Goal: Book appointment/travel/reservation

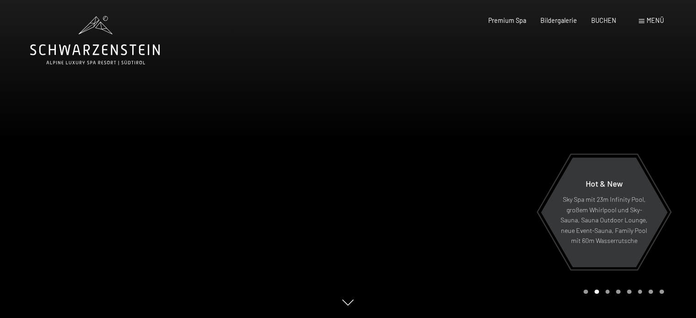
click at [653, 20] on span "Menü" at bounding box center [654, 20] width 17 height 8
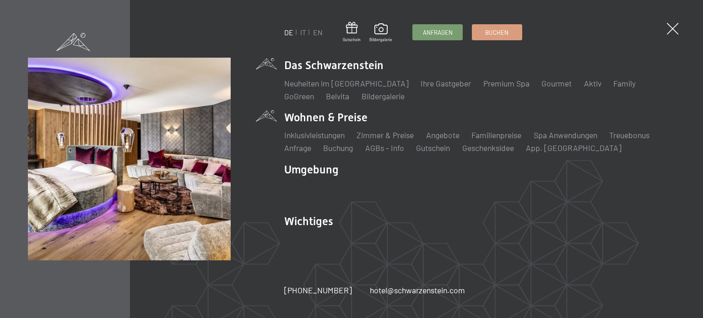
click at [295, 117] on li "Wohnen & Preise Inklusivleistungen Zimmer & Preise Liste Angebote Liste Familie…" at bounding box center [479, 132] width 391 height 44
click at [370, 132] on link "Zimmer & Preise" at bounding box center [384, 135] width 57 height 10
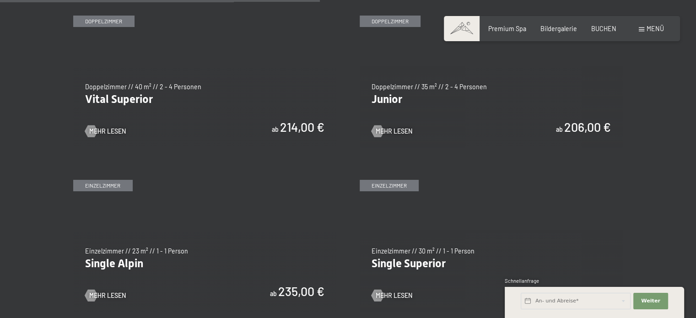
scroll to position [1189, 0]
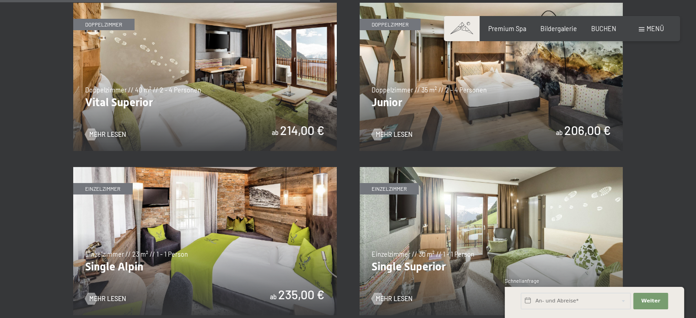
click at [409, 120] on img at bounding box center [490, 77] width 263 height 148
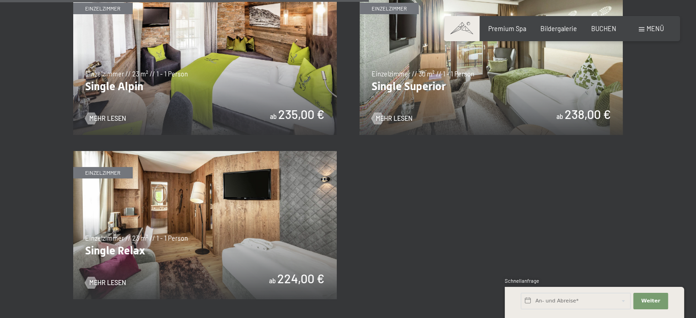
scroll to position [1372, 0]
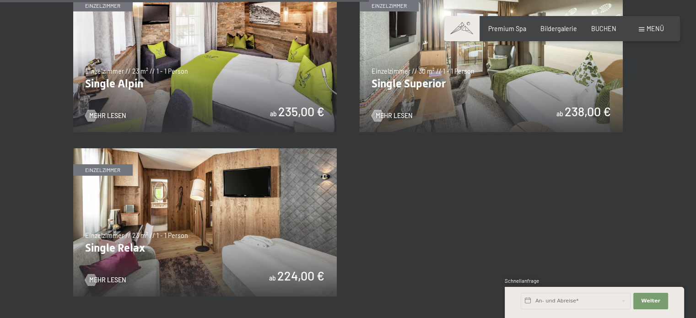
click at [454, 93] on img at bounding box center [490, 58] width 263 height 148
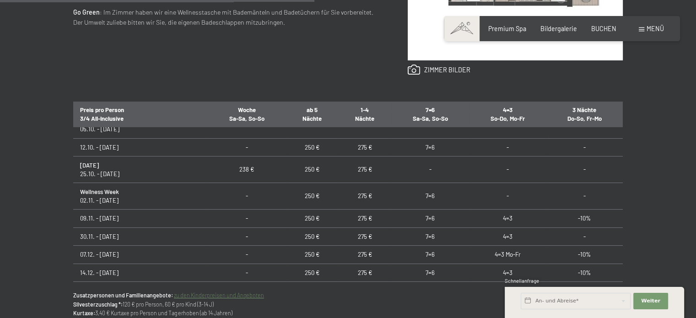
scroll to position [137, 0]
